Goal: Complete application form

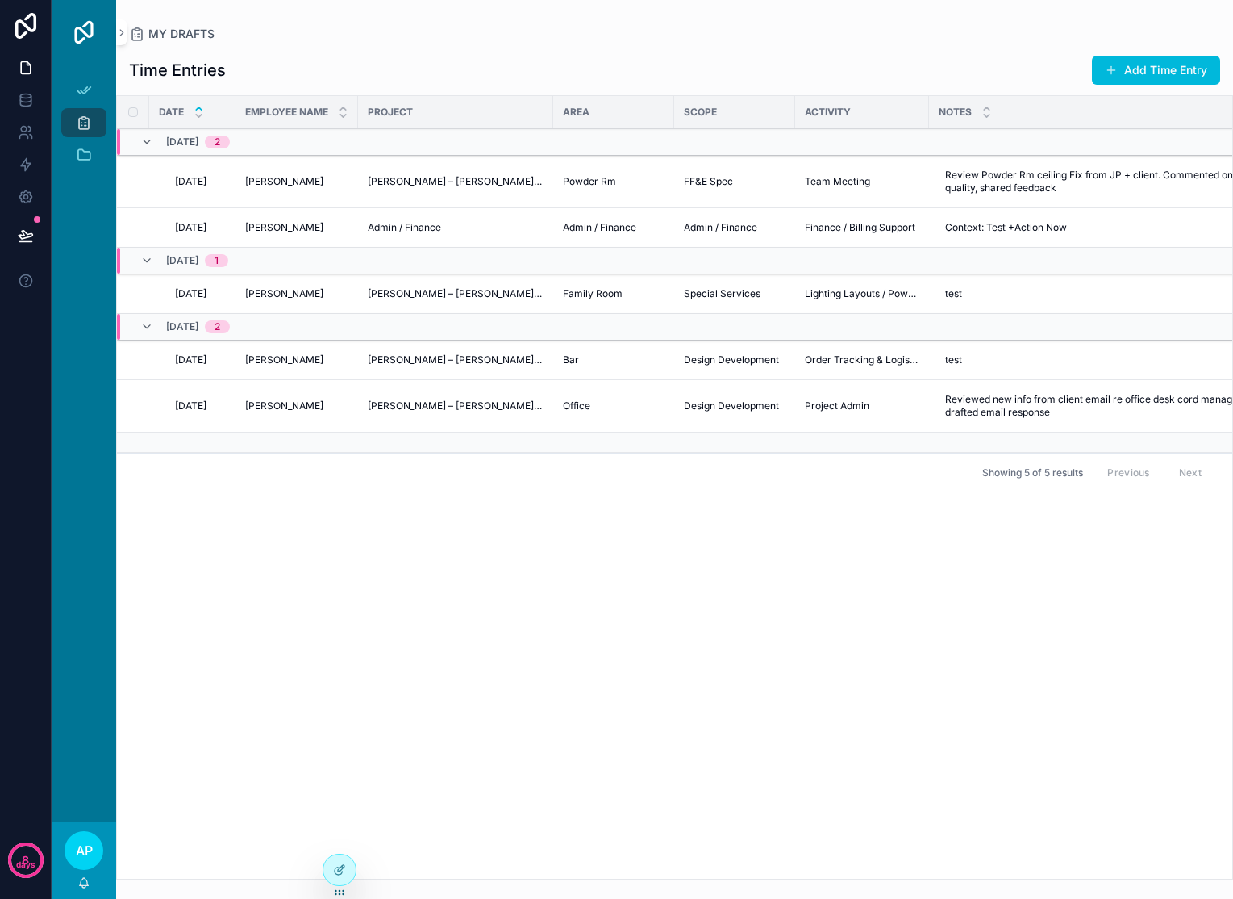
click at [336, 878] on div at bounding box center [339, 869] width 32 height 31
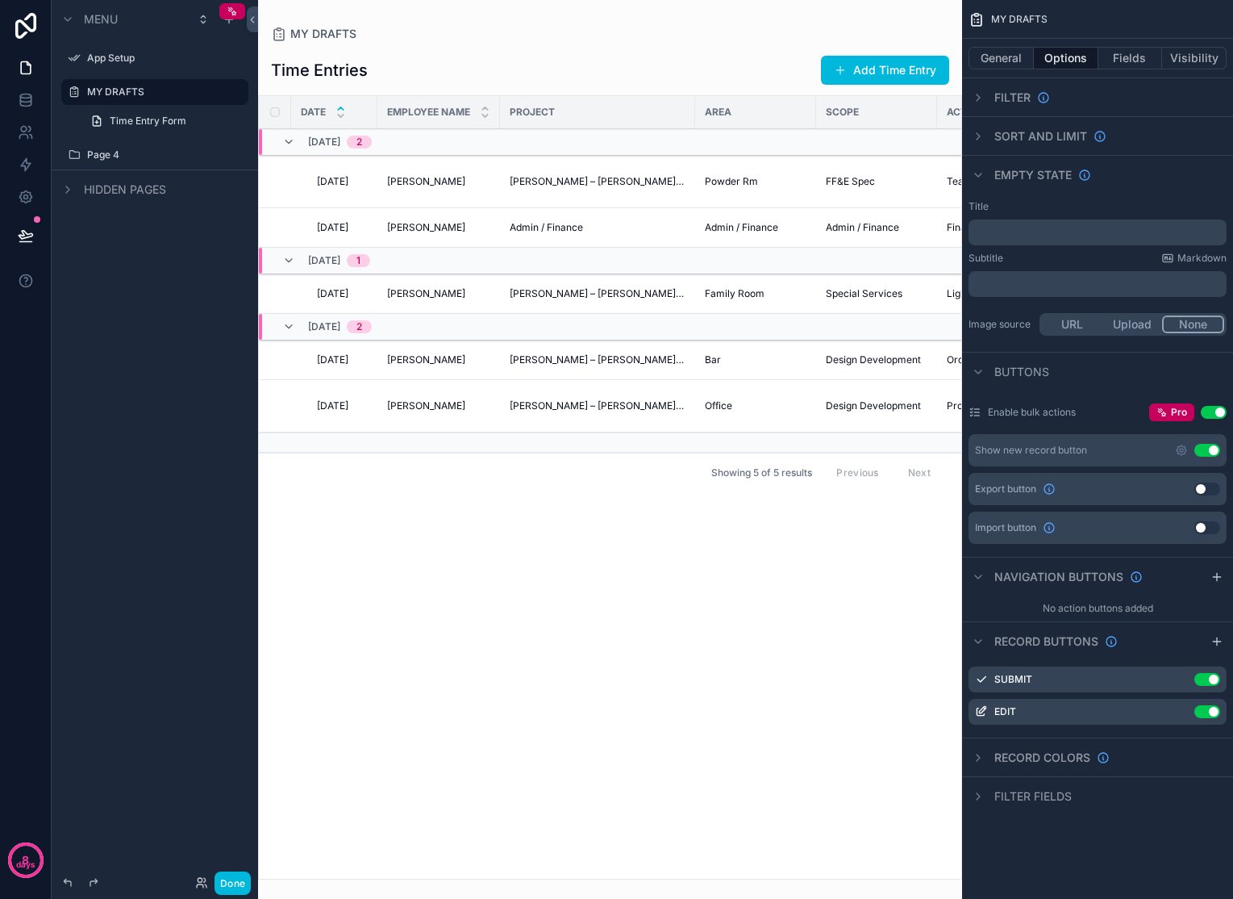
click at [153, 119] on span "Time Entry Form" at bounding box center [148, 121] width 77 height 13
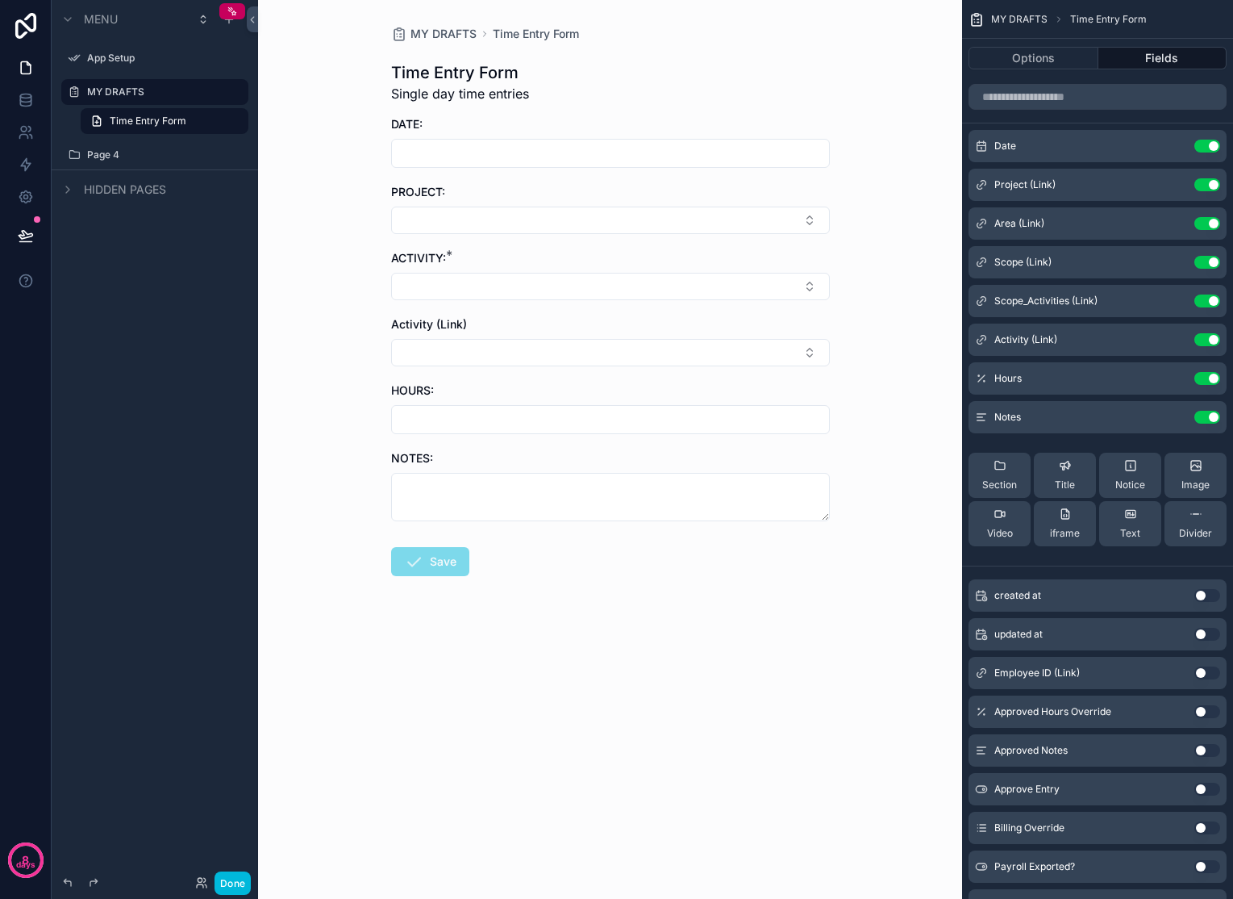
click at [695, 211] on button "Select Button" at bounding box center [610, 220] width 439 height 27
click at [582, 313] on div "Marketing" at bounding box center [611, 326] width 224 height 26
click at [577, 287] on button "Select Button" at bounding box center [610, 289] width 439 height 27
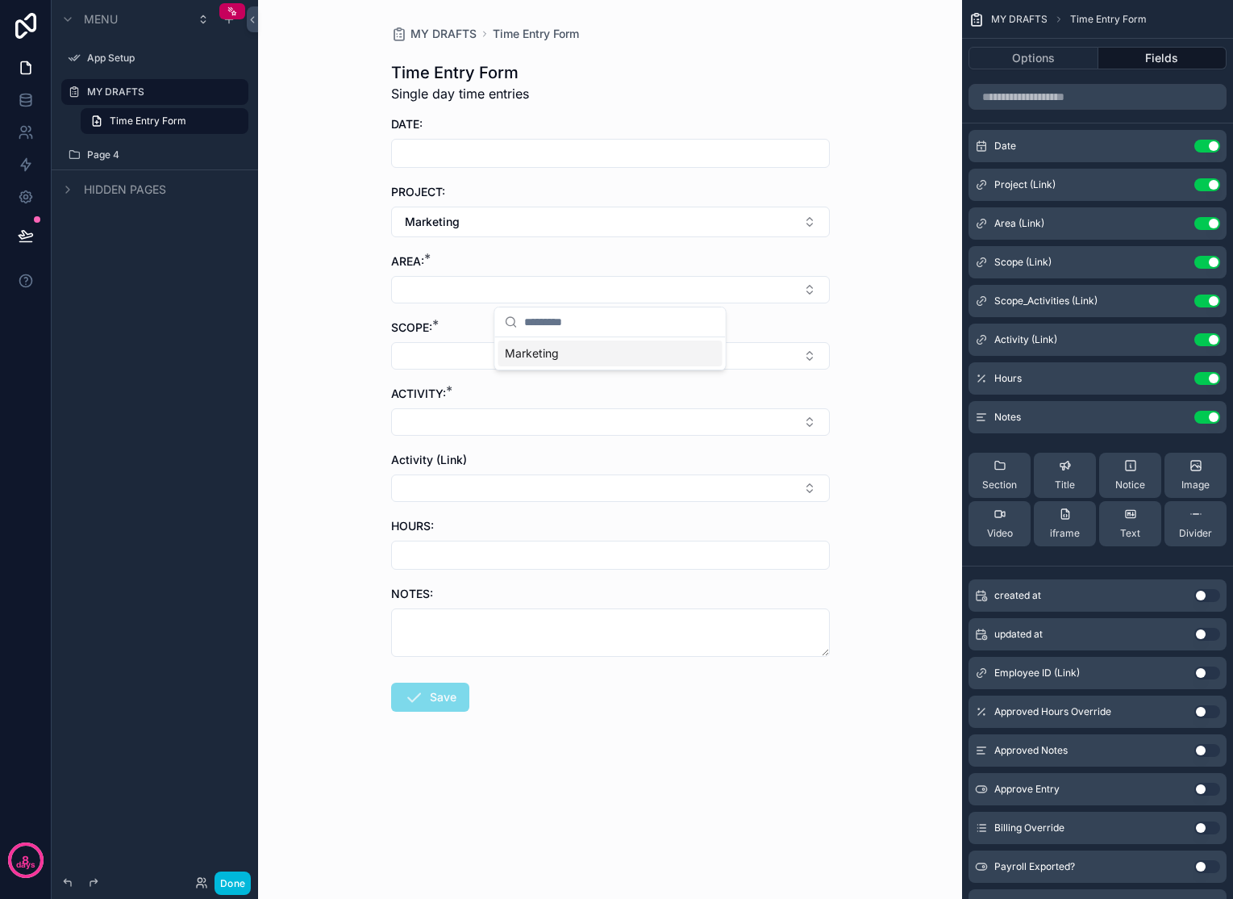
click at [557, 348] on span "Marketing" at bounding box center [532, 353] width 54 height 16
click at [556, 373] on form "DATE: PROJECT: Marketing AREA: * Marketing SCOPE: * ACTIVITY: * Activity (Link)…" at bounding box center [610, 467] width 439 height 702
click at [558, 365] on button "Select Button" at bounding box center [610, 358] width 439 height 27
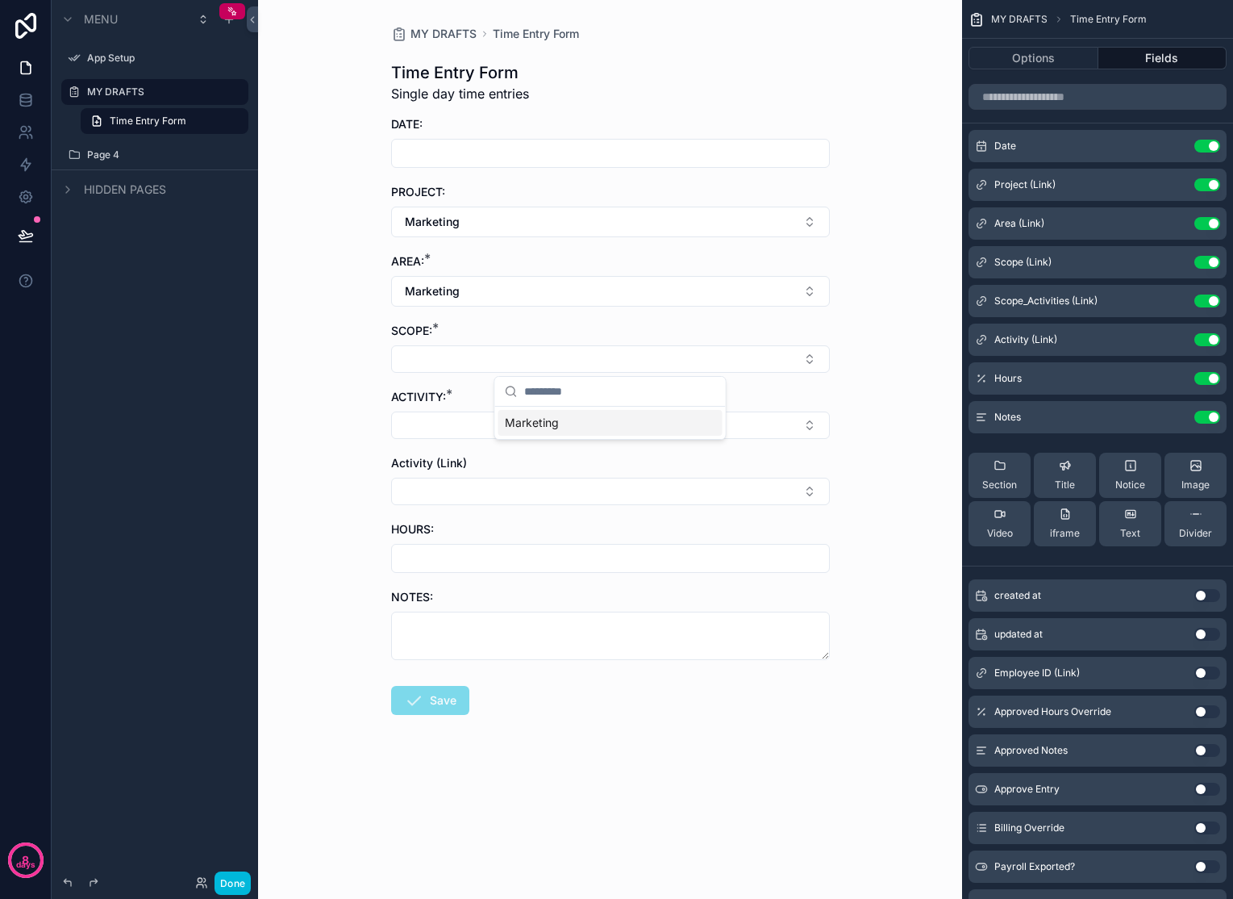
click at [702, 355] on button "Select Button" at bounding box center [610, 358] width 439 height 27
click at [589, 427] on div "Marketing" at bounding box center [611, 423] width 224 height 26
click at [557, 425] on button "Select Button" at bounding box center [610, 428] width 439 height 27
click at [816, 492] on button "Select Button" at bounding box center [610, 494] width 439 height 27
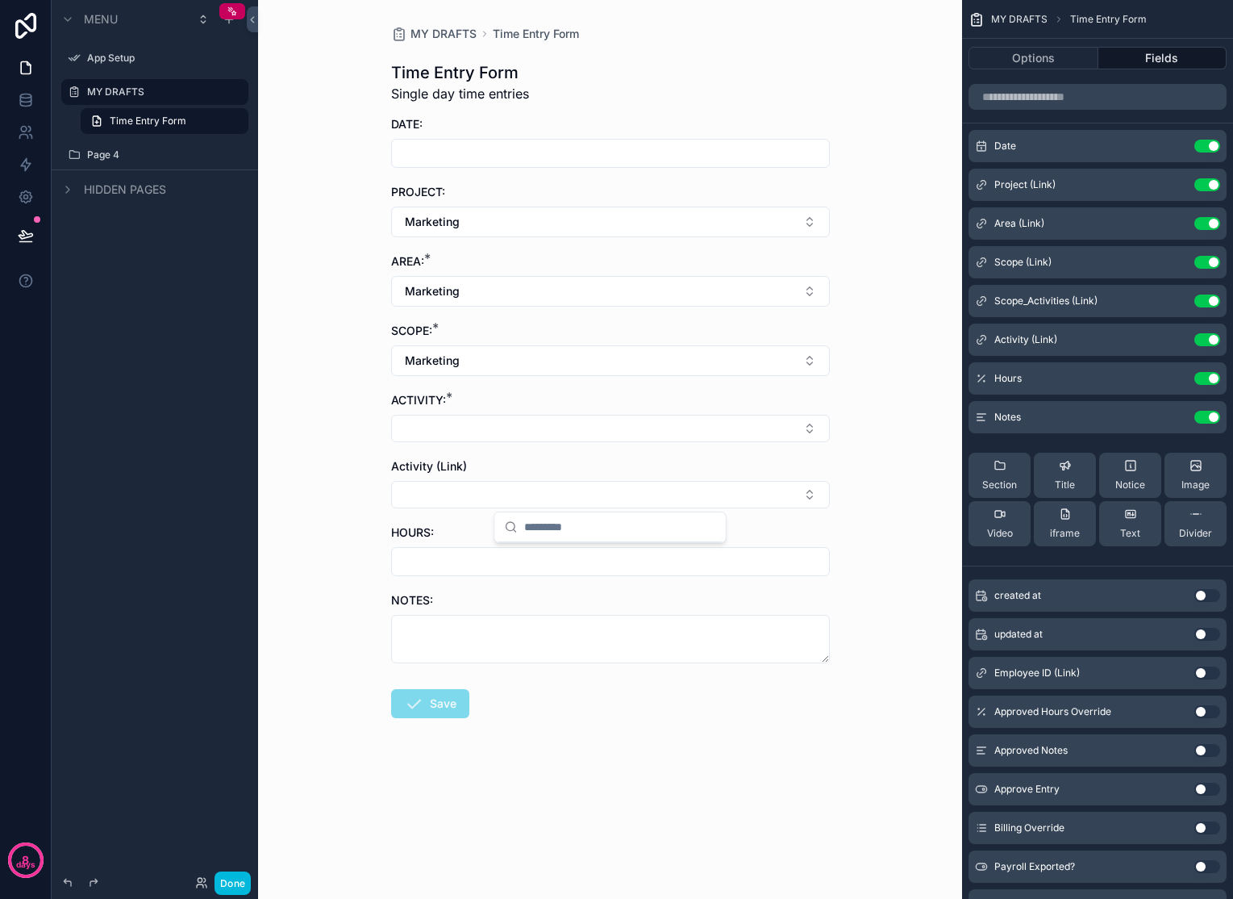
click at [806, 428] on button "Select Button" at bounding box center [610, 428] width 439 height 27
click at [0, 0] on icon "scrollable content" at bounding box center [0, 0] width 0 height 0
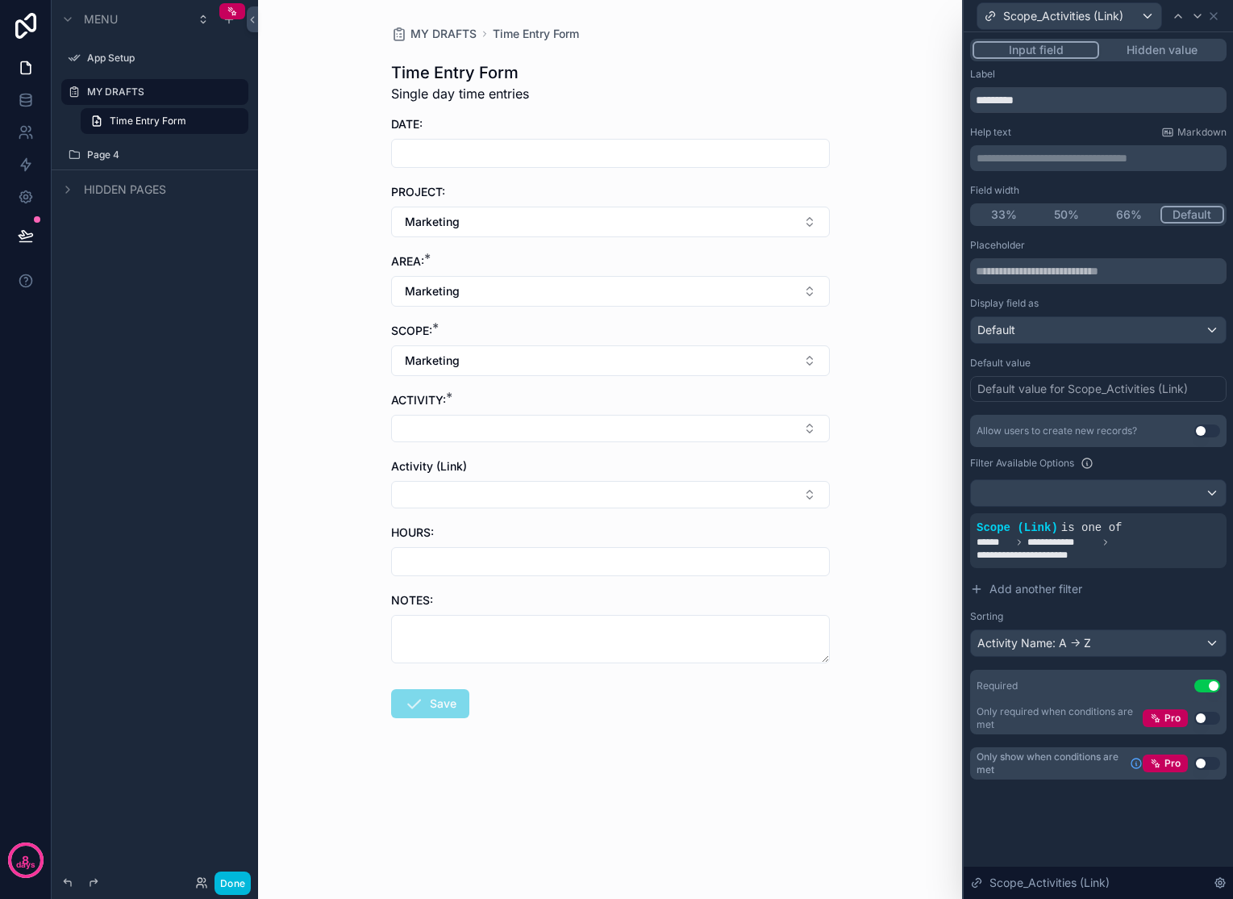
click at [880, 491] on div "MY DRAFTS Time Entry Form Time Entry Form Single day time entries DATE: PROJECT…" at bounding box center [610, 449] width 704 height 899
click at [584, 428] on button "Select Button" at bounding box center [610, 428] width 439 height 27
click at [890, 431] on div "MY DRAFTS Time Entry Form Time Entry Form Single day time entries DATE: PROJECT…" at bounding box center [610, 449] width 704 height 899
click at [787, 486] on button "Select Button" at bounding box center [610, 494] width 439 height 27
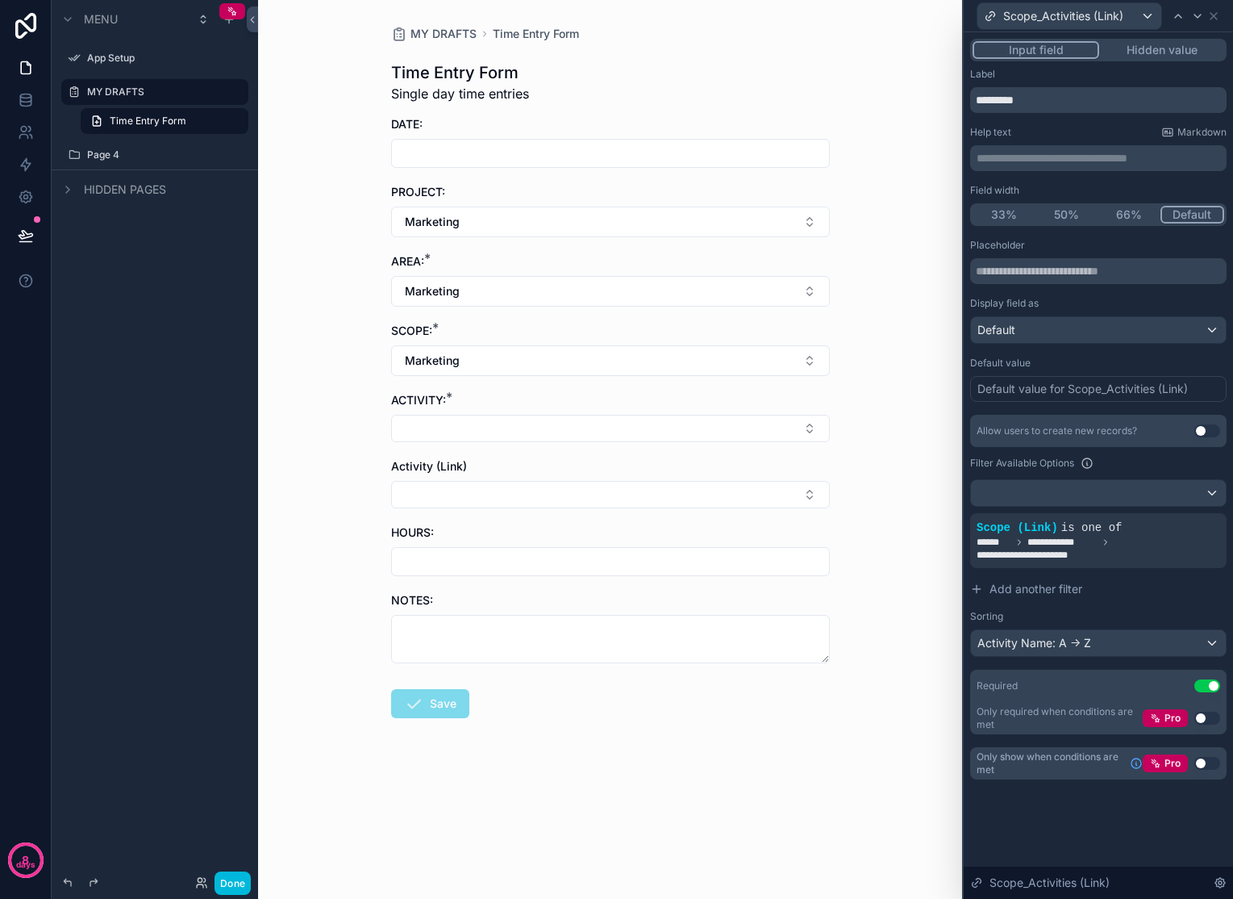
click at [0, 0] on icon at bounding box center [0, 0] width 0 height 0
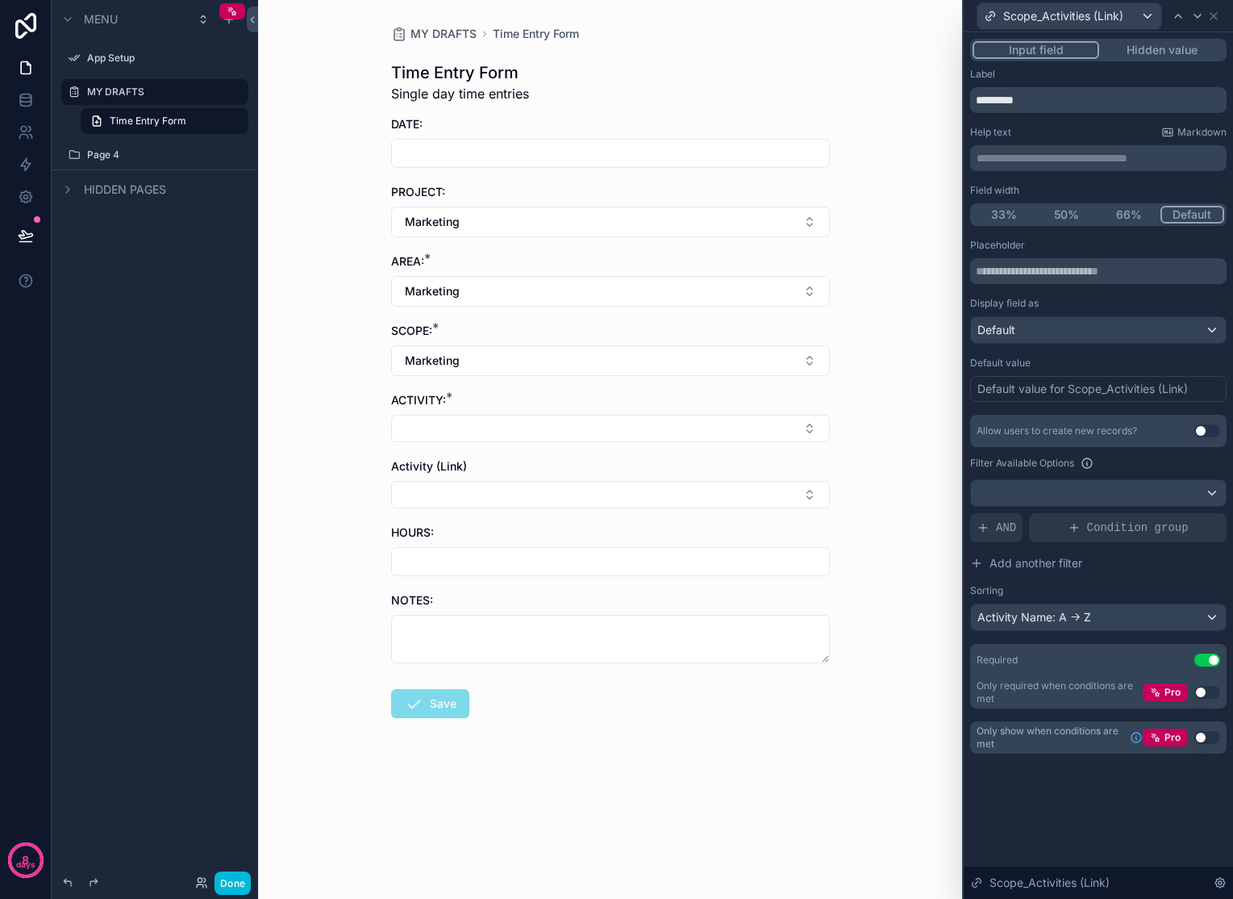
click at [618, 414] on div "ACTIVITY: *" at bounding box center [610, 417] width 439 height 50
click at [624, 428] on button "Select Button" at bounding box center [610, 428] width 439 height 27
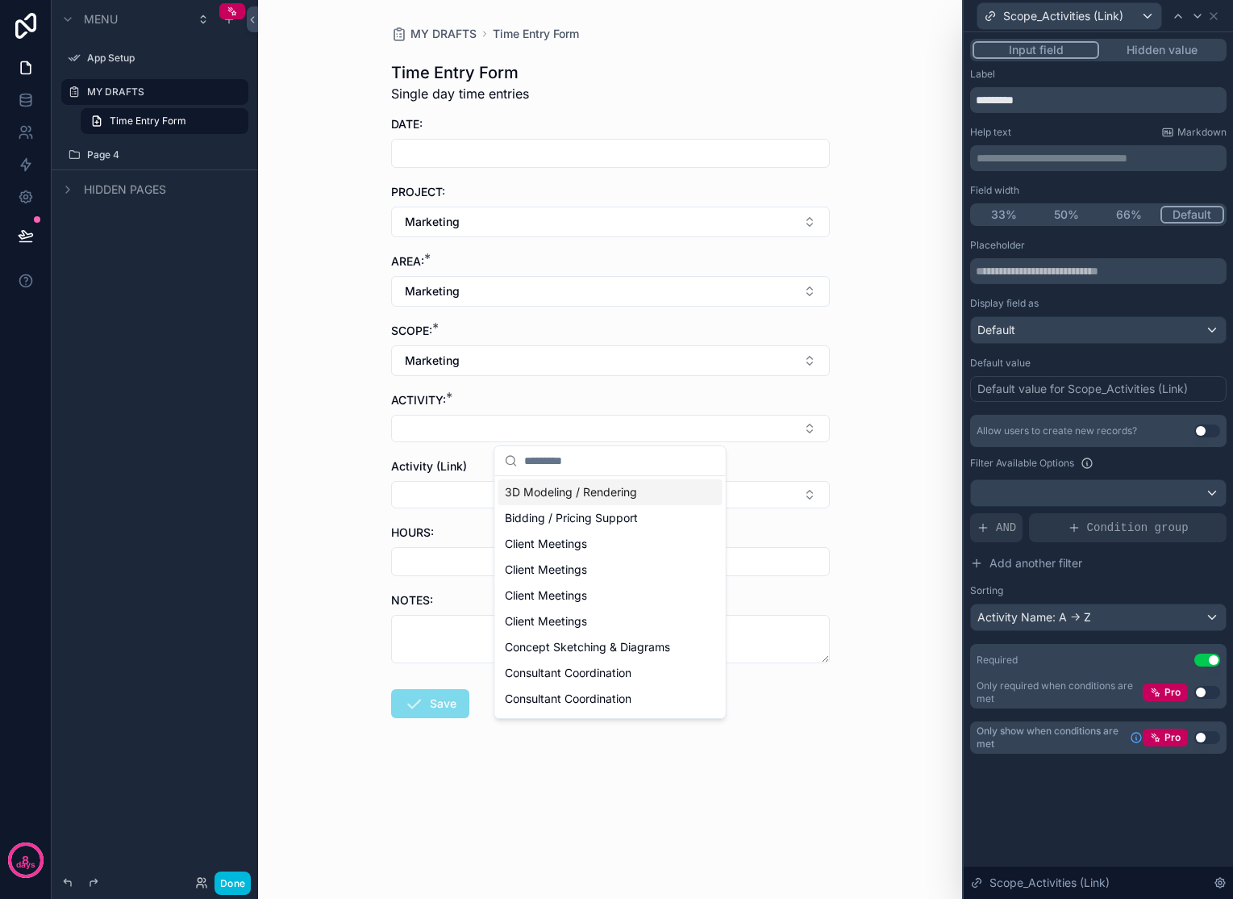
click at [921, 440] on div "MY DRAFTS Time Entry Form Time Entry Form Single day time entries DATE: PROJECT…" at bounding box center [610, 449] width 704 height 899
